Goal: Find specific page/section: Find specific page/section

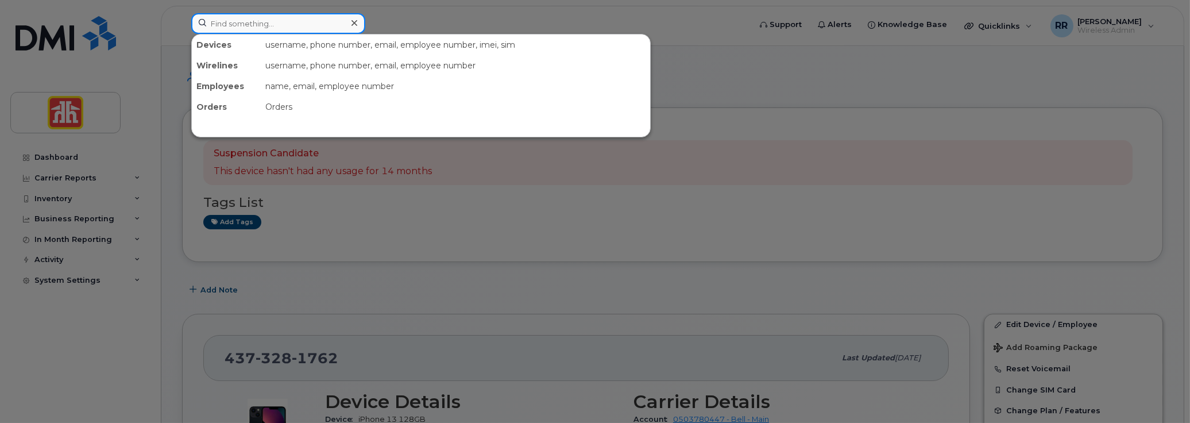
click at [232, 23] on input at bounding box center [278, 23] width 174 height 21
paste input "[PHONE_NUMBER]"
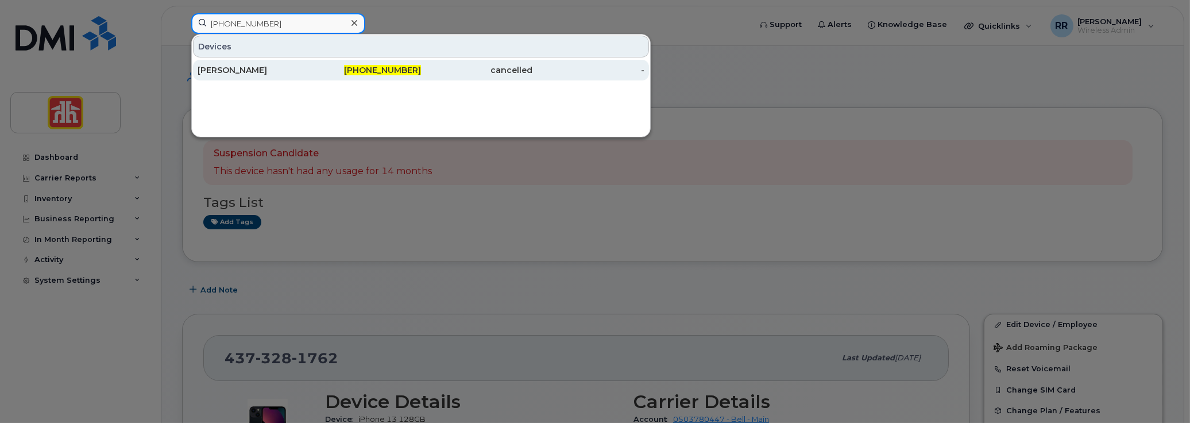
type input "[PHONE_NUMBER]"
click at [239, 67] on div "[PERSON_NAME]" at bounding box center [254, 69] width 112 height 11
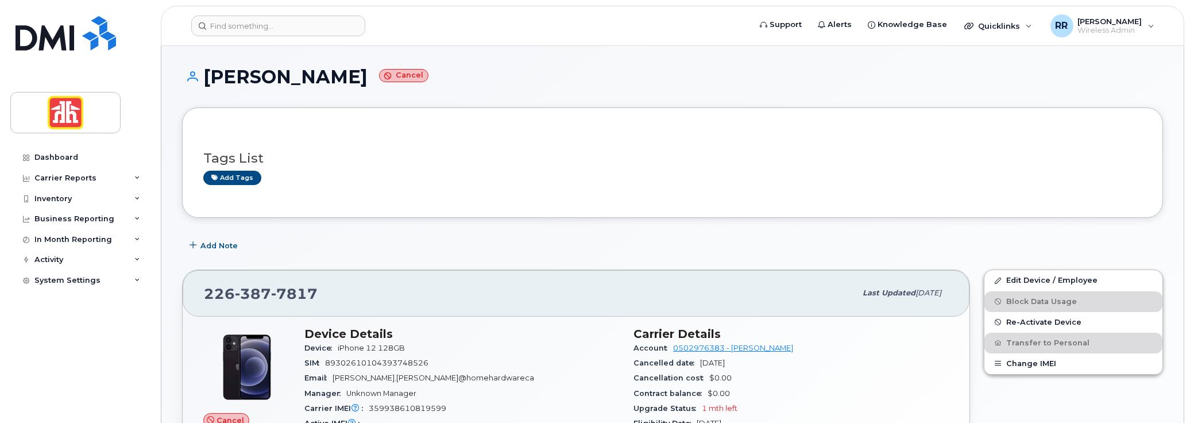
drag, startPoint x: 348, startPoint y: 77, endPoint x: 207, endPoint y: 74, distance: 141.4
click at [207, 74] on h1 "Melissa Wagler Cancel" at bounding box center [672, 77] width 981 height 20
copy h1 "[PERSON_NAME]"
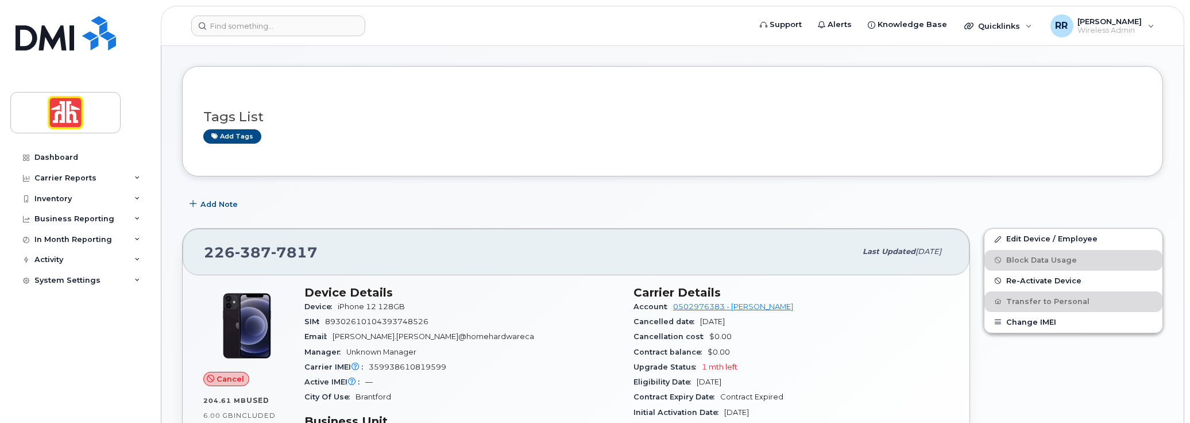
scroll to position [57, 0]
